Goal: Information Seeking & Learning: Learn about a topic

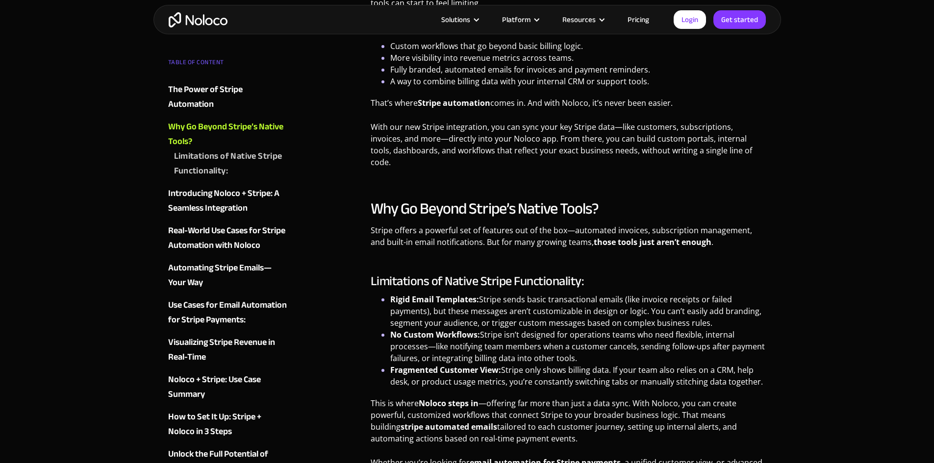
scroll to position [608, 0]
click at [221, 191] on div "Introducing Noloco + Stripe: A Seamless Integration" at bounding box center [227, 200] width 119 height 29
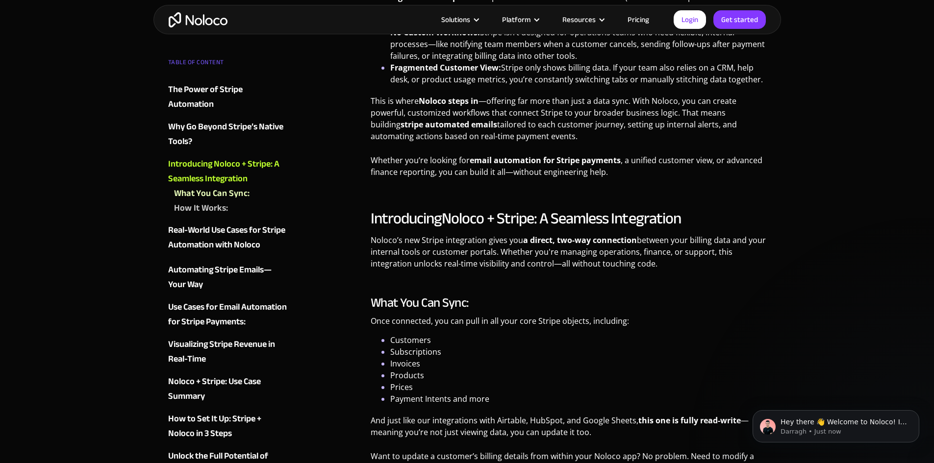
scroll to position [842, 0]
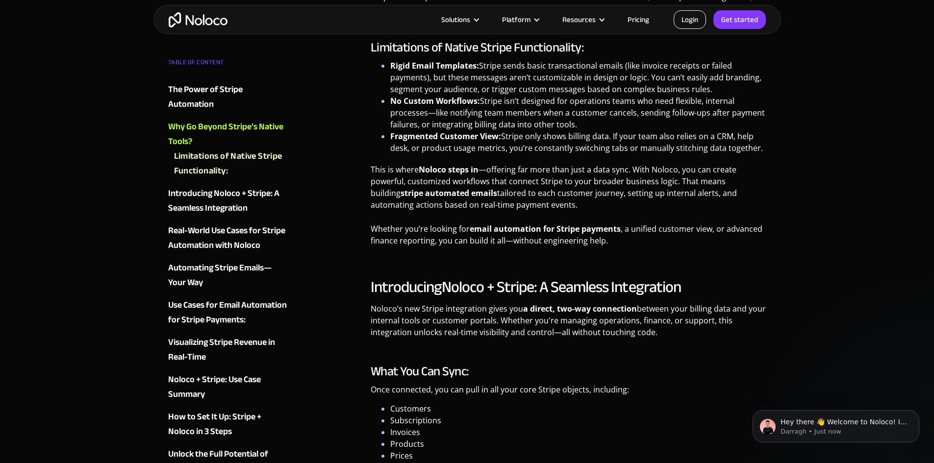
click at [684, 23] on link "Login" at bounding box center [690, 19] width 32 height 19
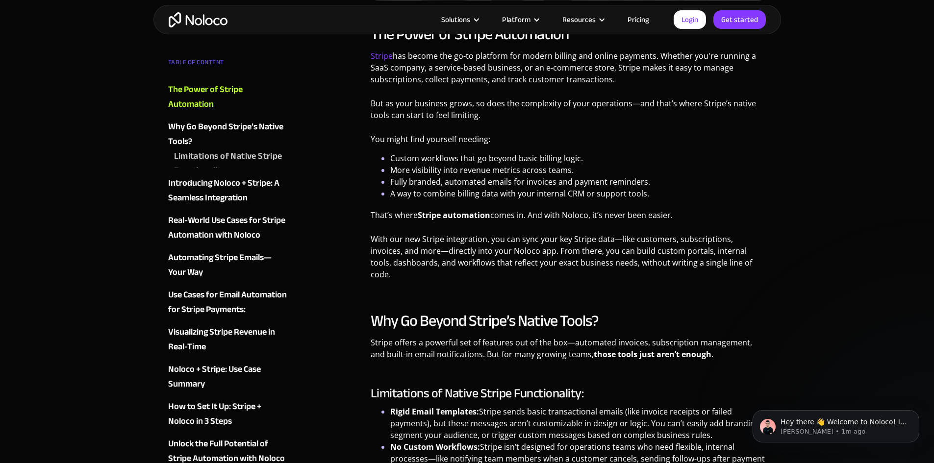
scroll to position [455, 0]
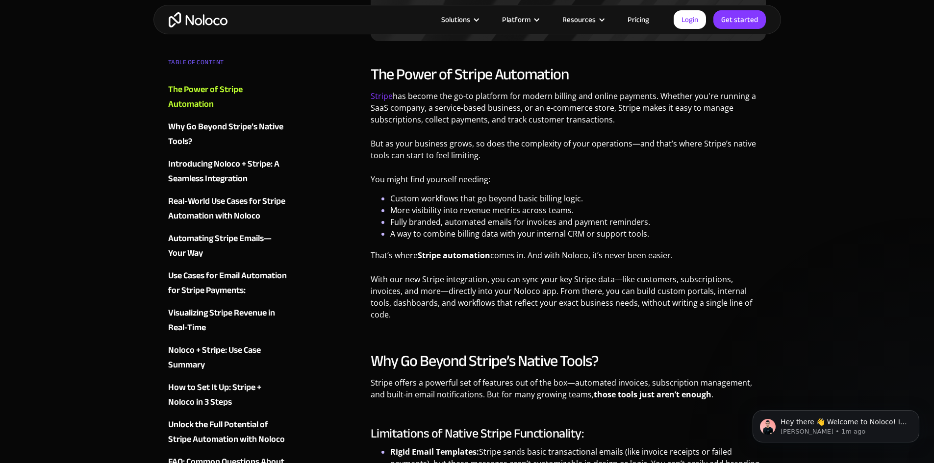
click at [645, 15] on link "Pricing" at bounding box center [638, 19] width 46 height 13
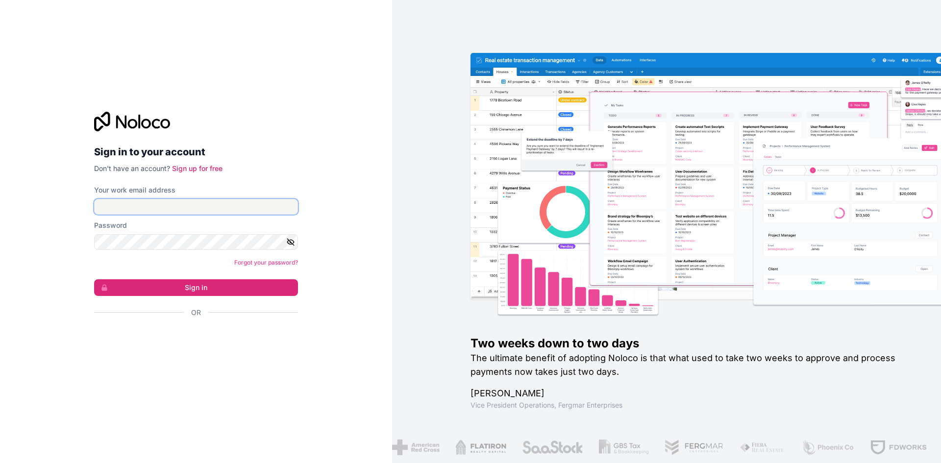
click at [177, 200] on input "Your work email address" at bounding box center [196, 207] width 204 height 16
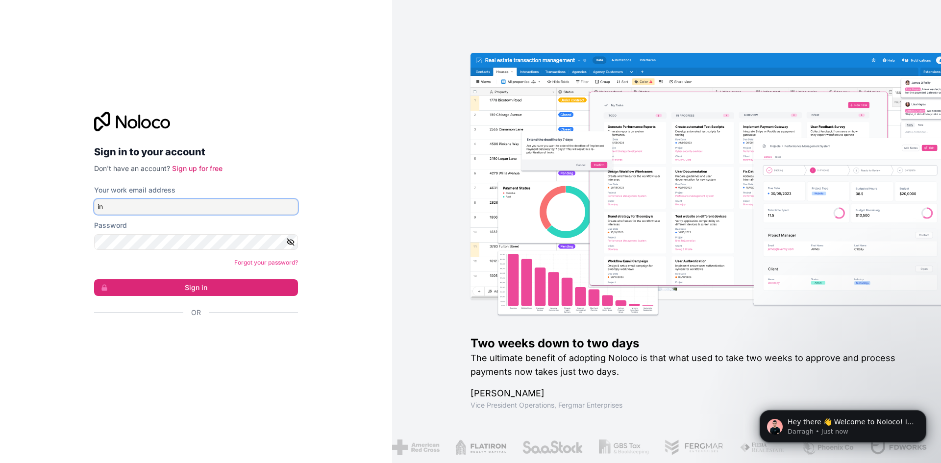
type input "i"
type input "admin@insuranceautomationsolutions.com"
click at [94, 279] on button "Sign in" at bounding box center [196, 287] width 204 height 17
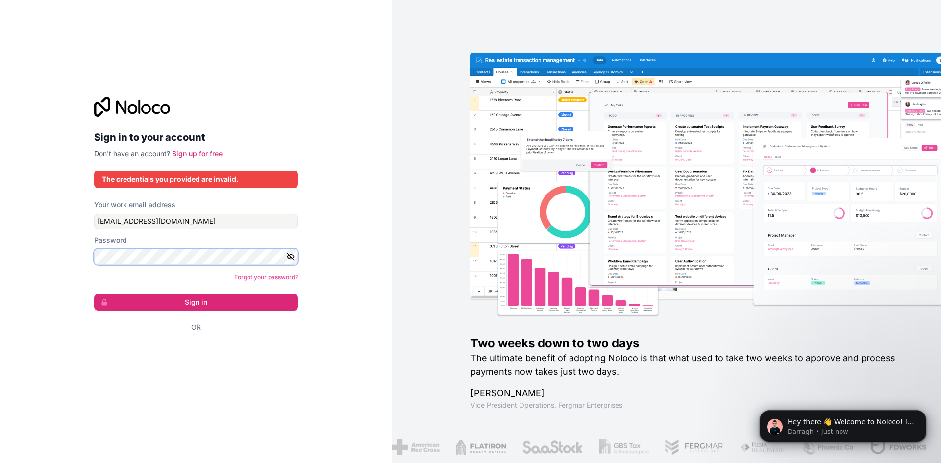
click at [94, 294] on button "Sign in" at bounding box center [196, 302] width 204 height 17
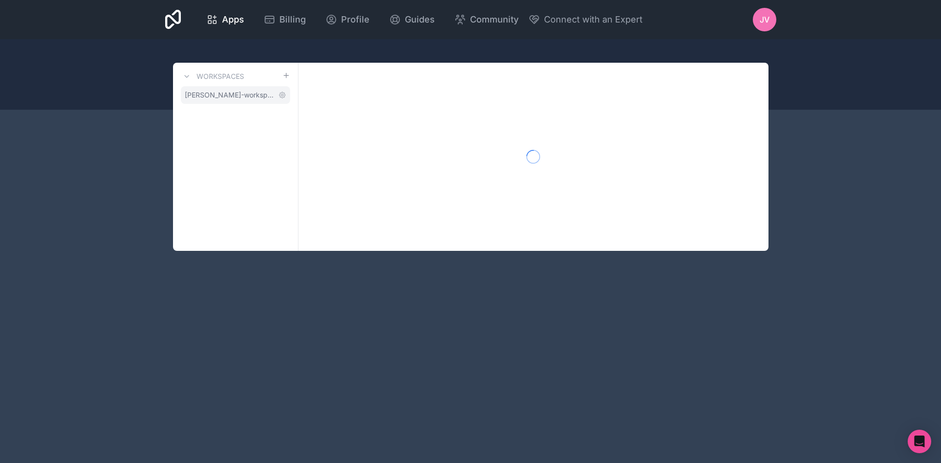
click at [213, 93] on span "joe-valentine-workspace" at bounding box center [230, 95] width 90 height 10
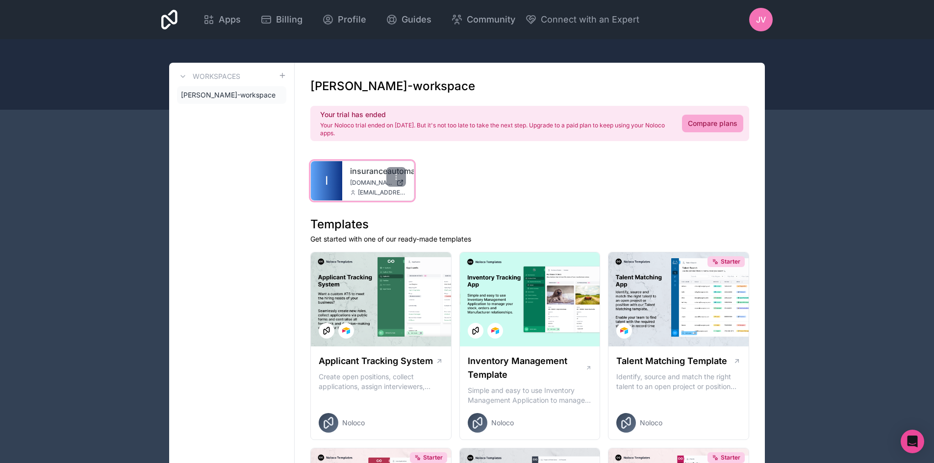
click at [343, 170] on div "insuranceautomationsolutions insuranceautomationsolutions.noloco.co admin@insur…" at bounding box center [378, 180] width 72 height 39
click at [353, 181] on span "insuranceautomationsolutions.noloco.co" at bounding box center [371, 183] width 42 height 8
click at [397, 178] on icon at bounding box center [396, 177] width 8 height 8
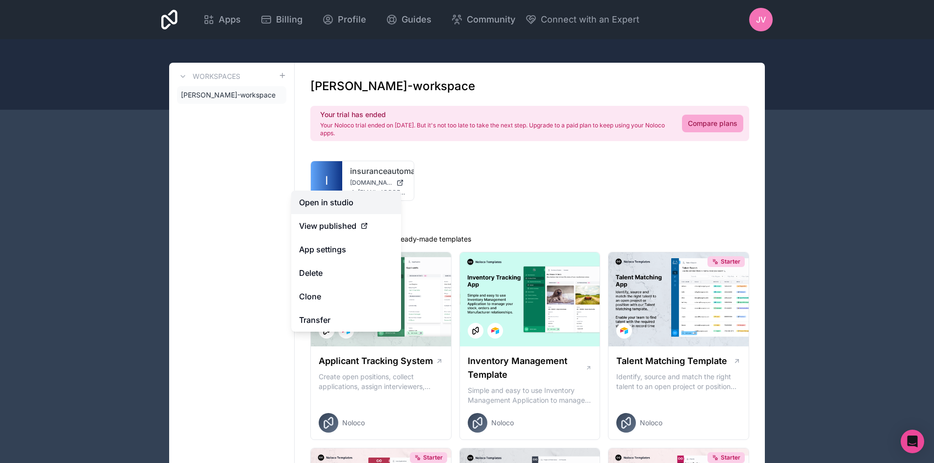
click at [359, 205] on link "Open in studio" at bounding box center [346, 203] width 110 height 24
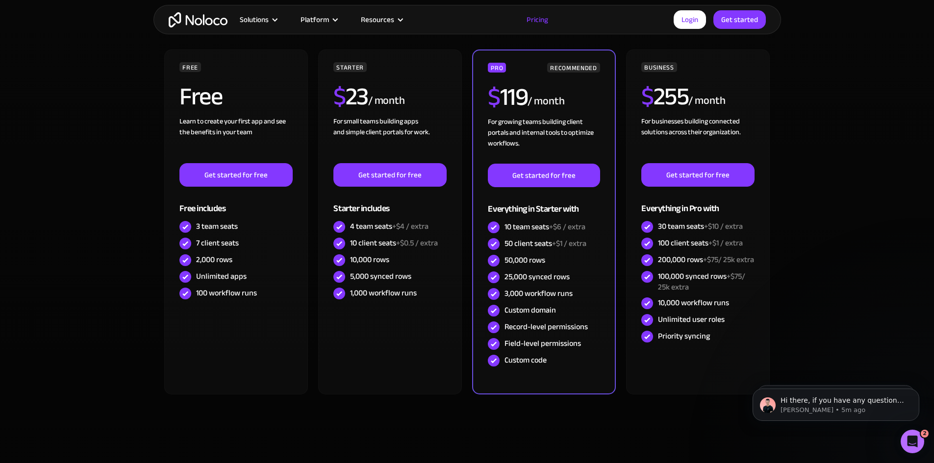
scroll to position [253, 0]
